Goal: Information Seeking & Learning: Learn about a topic

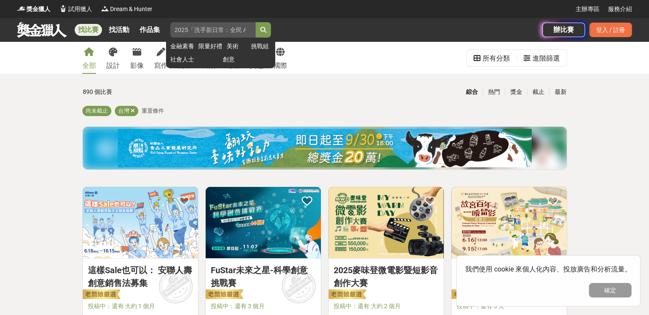
click at [191, 27] on input "search" at bounding box center [212, 29] width 85 height 15
type input "化"
type input "繪畫"
click at [256, 22] on button "submit" at bounding box center [263, 29] width 15 height 15
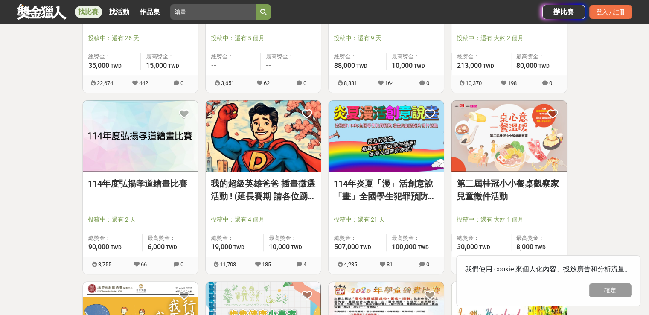
scroll to position [683, 0]
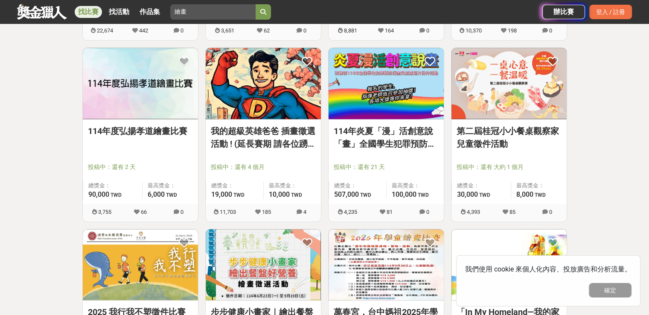
click at [129, 127] on link "114年度弘揚孝道繪畫比賽" at bounding box center [140, 131] width 105 height 13
